Goal: Navigation & Orientation: Find specific page/section

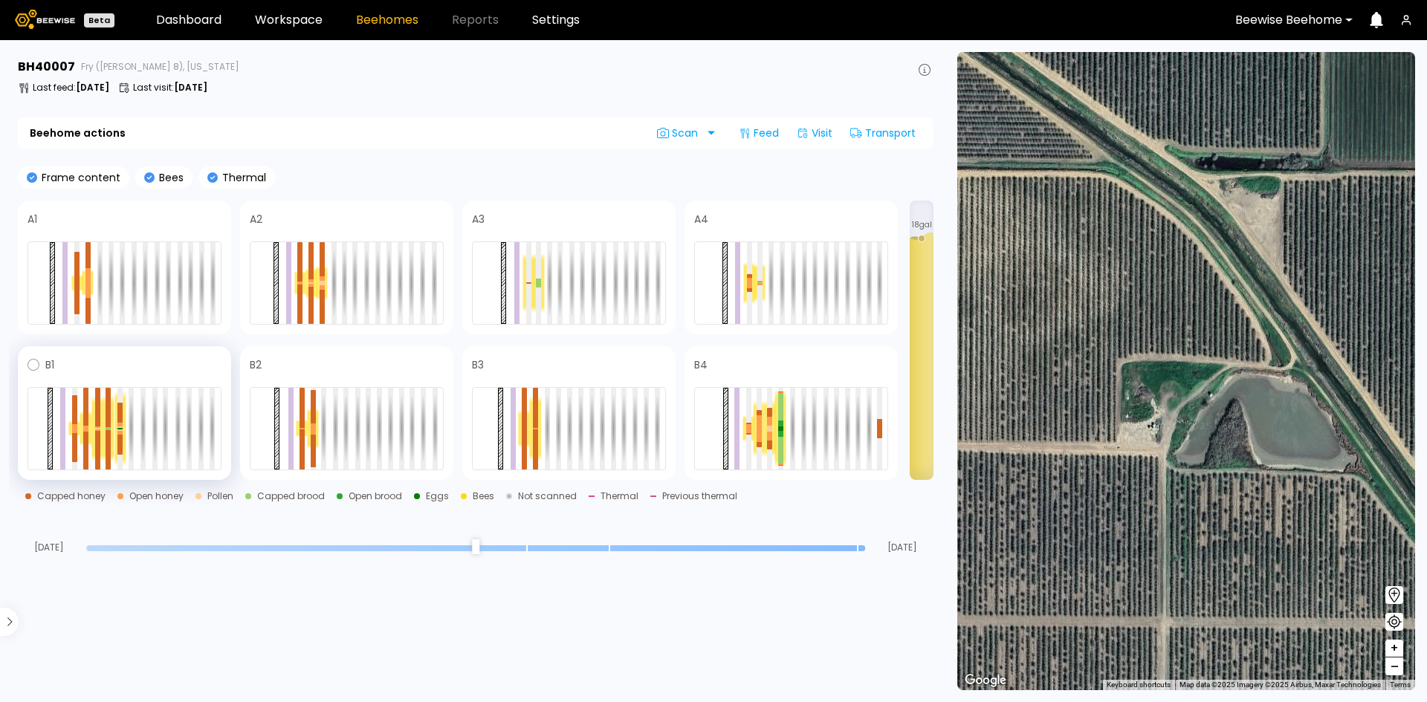
click at [90, 425] on div at bounding box center [85, 428] width 11 height 35
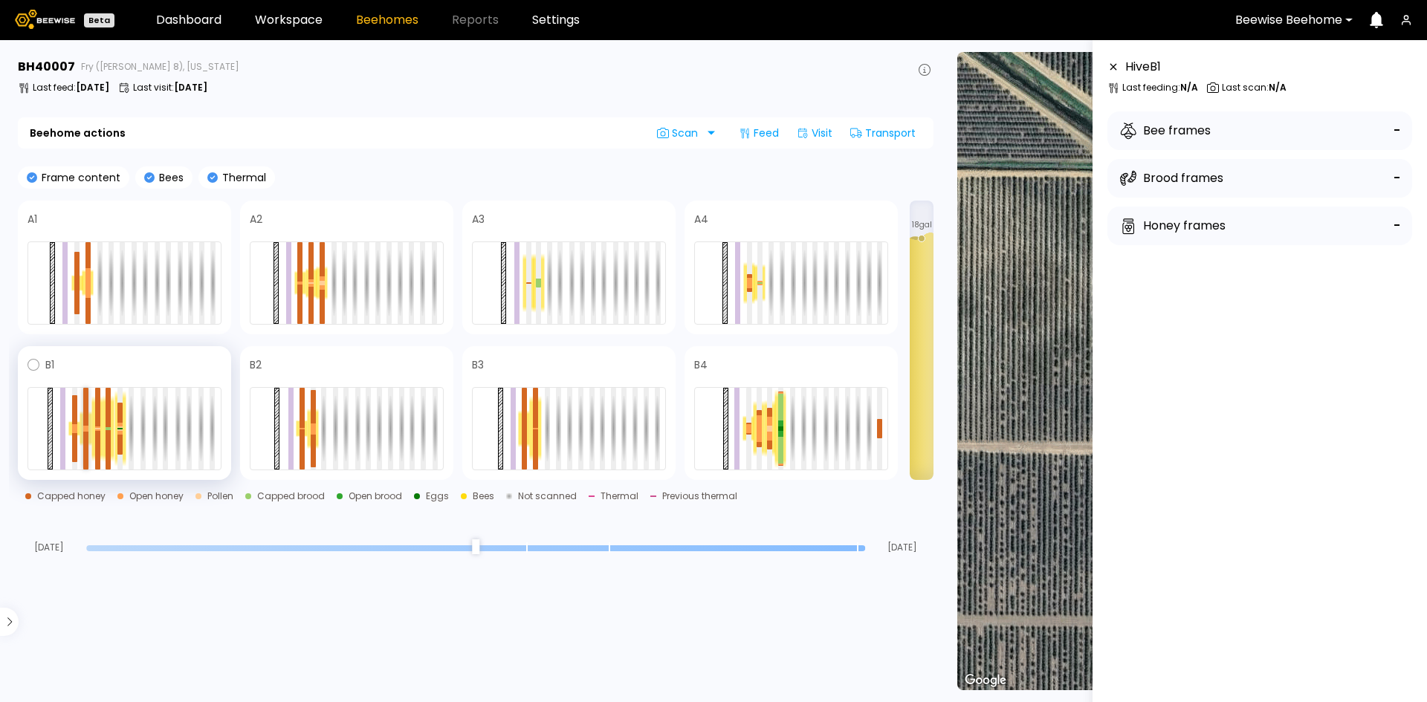
click at [85, 435] on div at bounding box center [85, 451] width 5 height 38
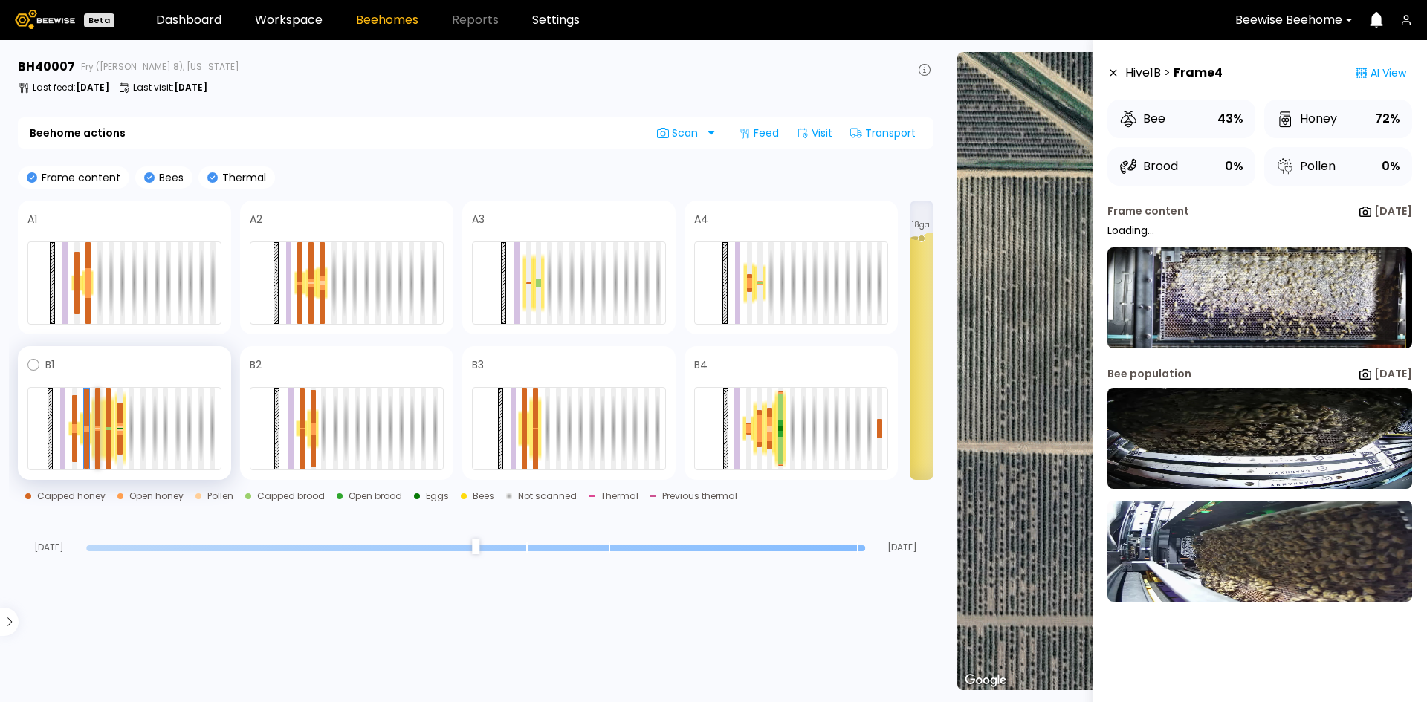
click at [97, 425] on div at bounding box center [97, 407] width 5 height 39
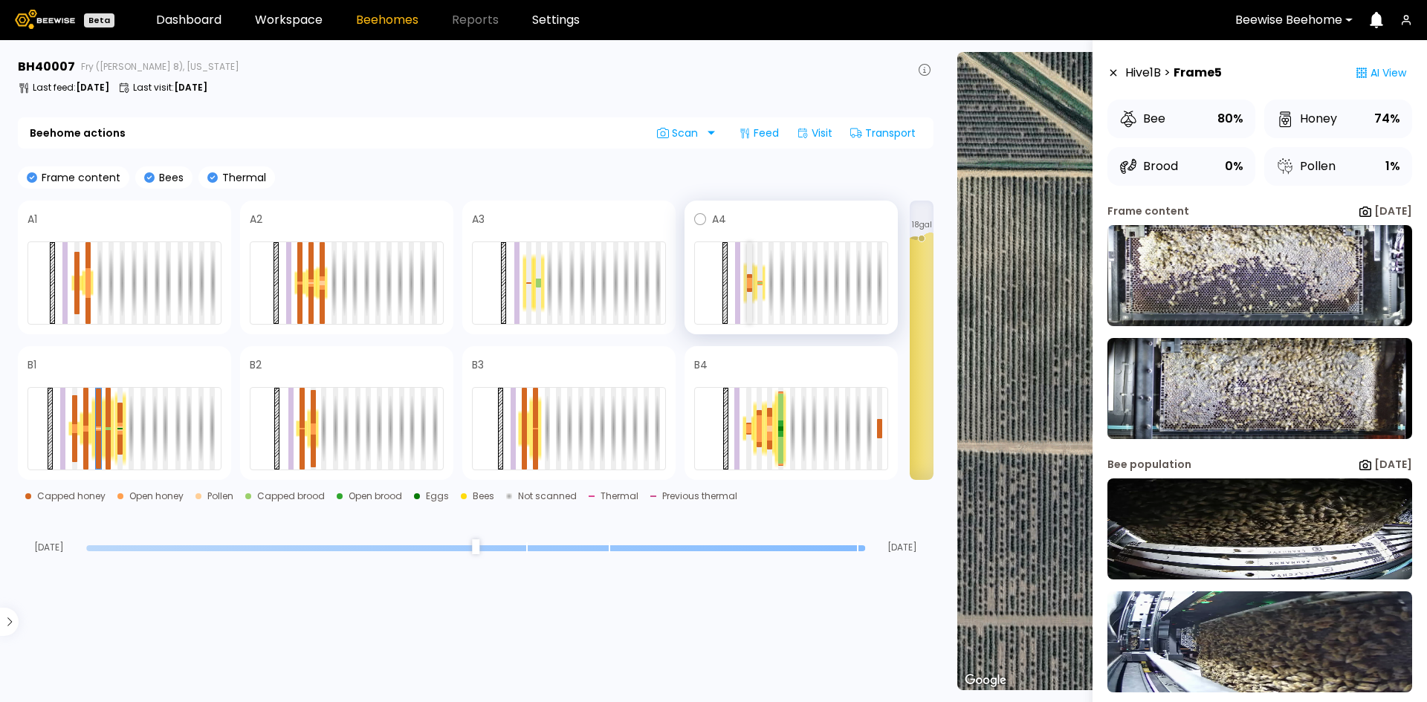
click at [752, 286] on div at bounding box center [749, 285] width 5 height 5
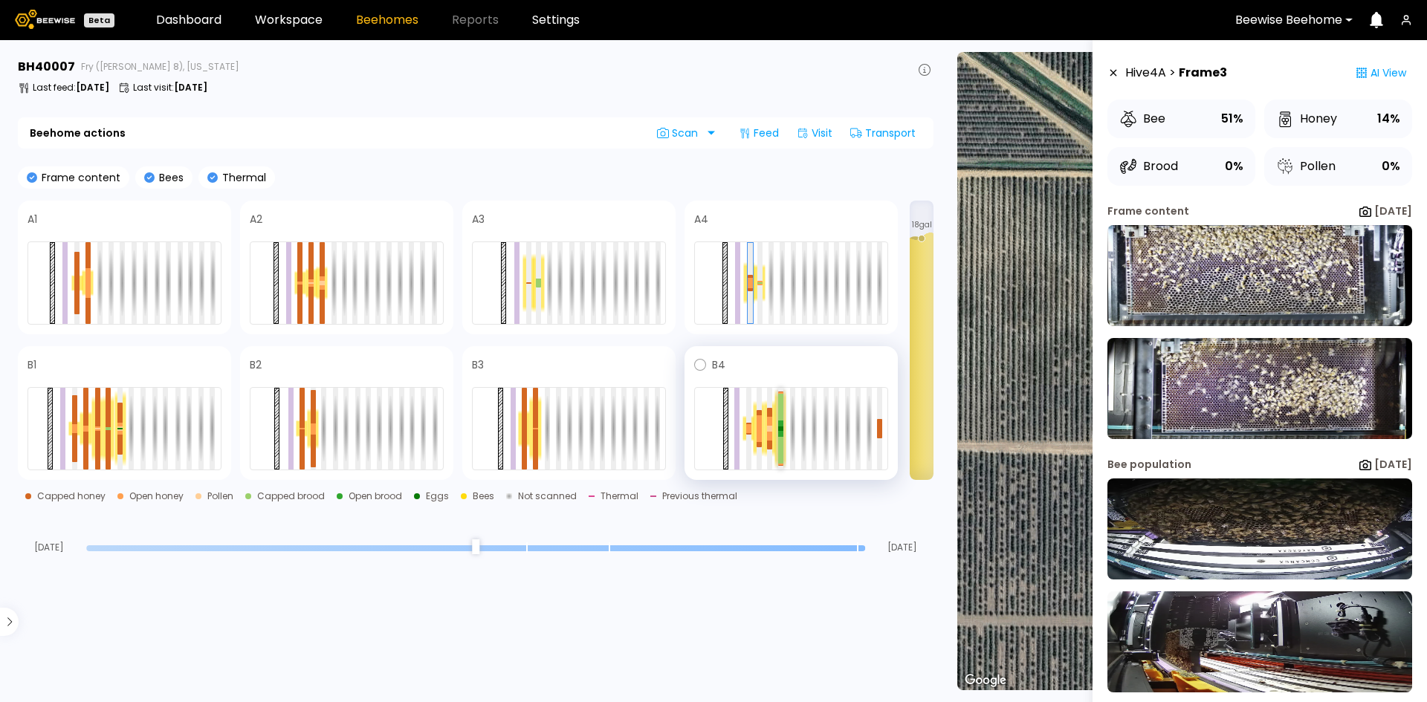
click at [780, 418] on div at bounding box center [780, 407] width 5 height 27
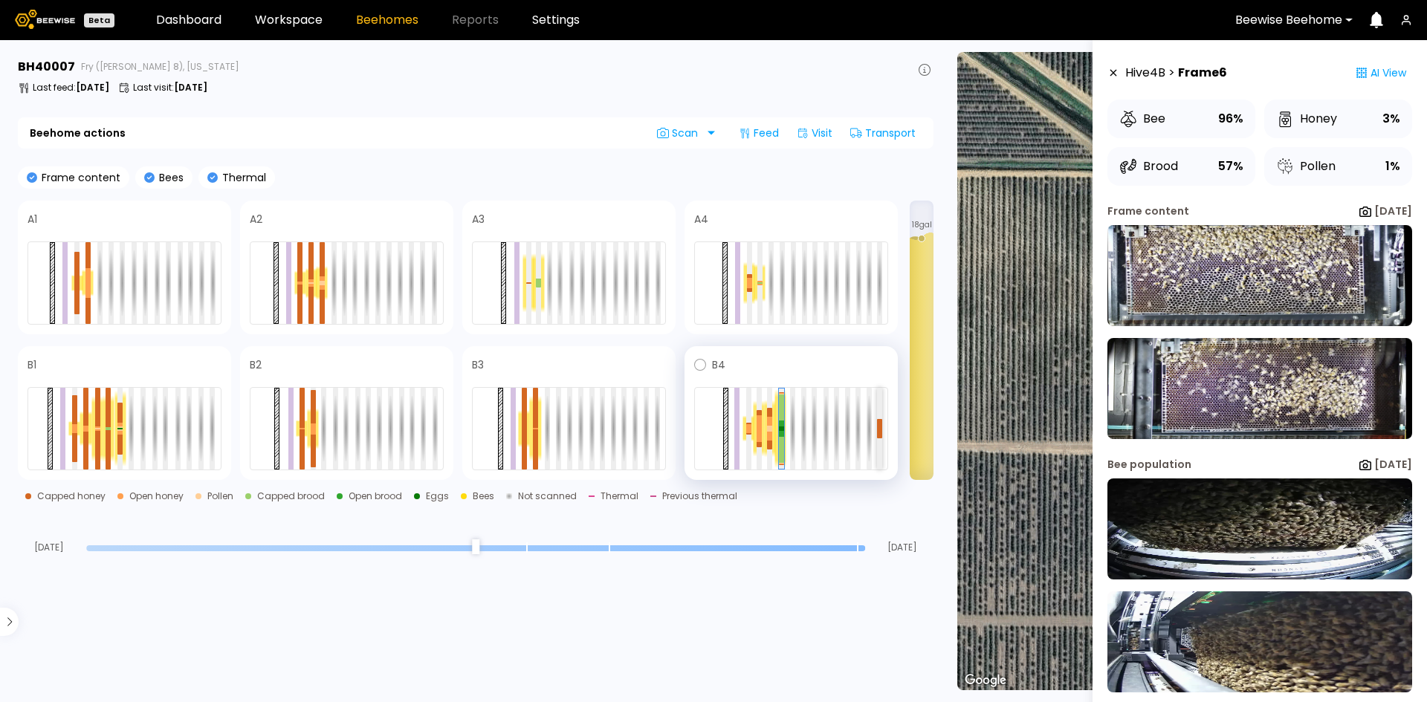
click at [878, 438] on div at bounding box center [879, 434] width 5 height 10
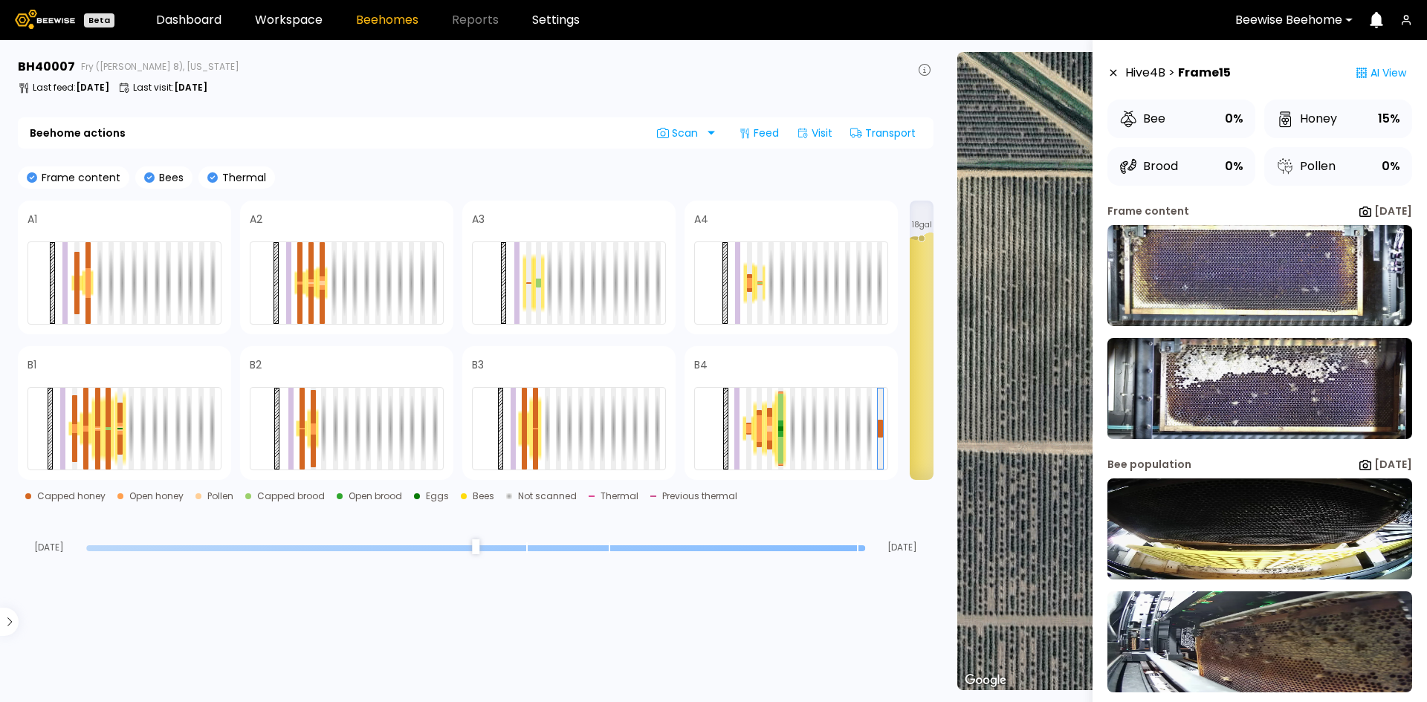
scroll to position [13, 0]
